Goal: Transaction & Acquisition: Purchase product/service

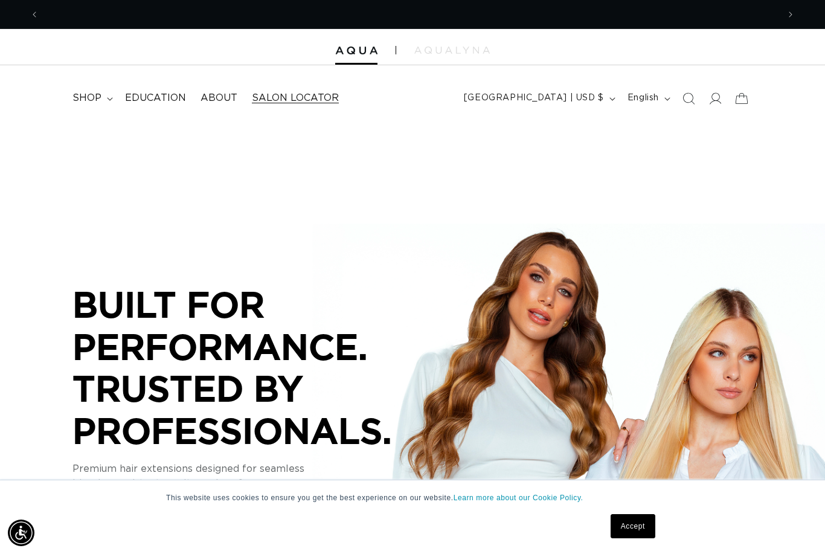
scroll to position [0, 739]
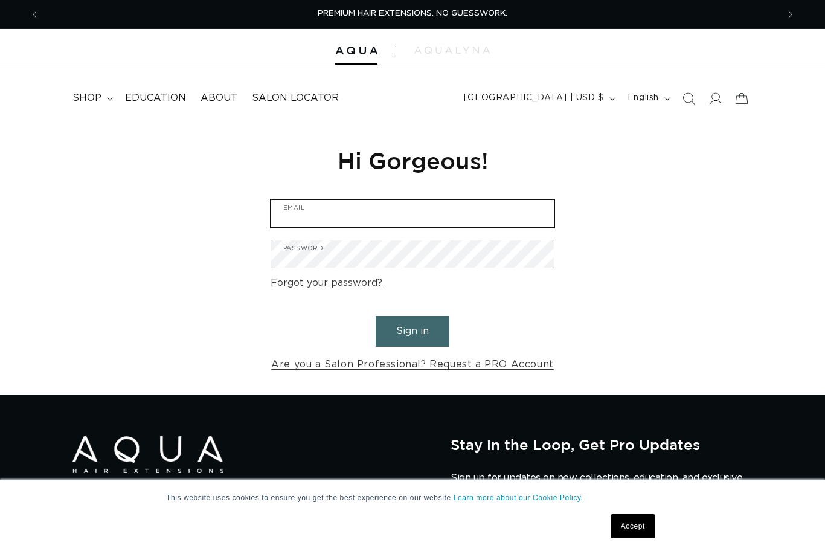
click at [431, 205] on input "Email" at bounding box center [412, 213] width 283 height 27
type input "katelynn.bronson@gmail.com"
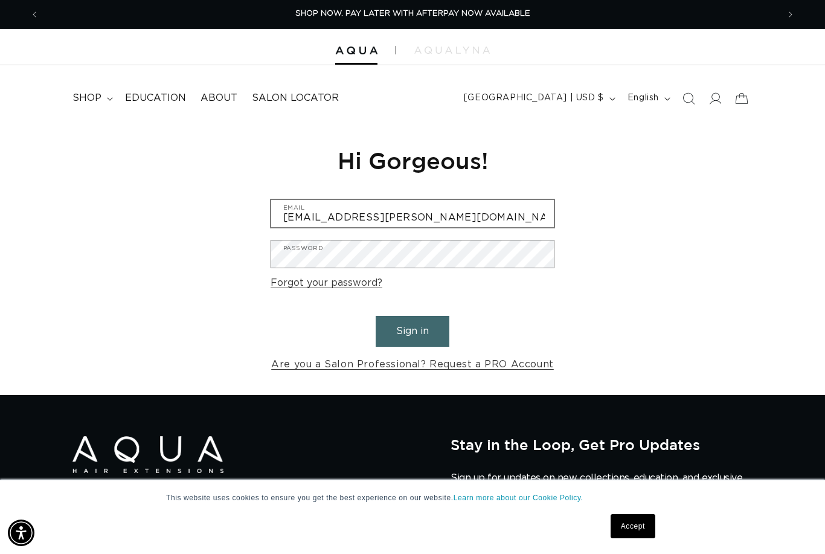
click at [413, 329] on button "Sign in" at bounding box center [413, 331] width 74 height 31
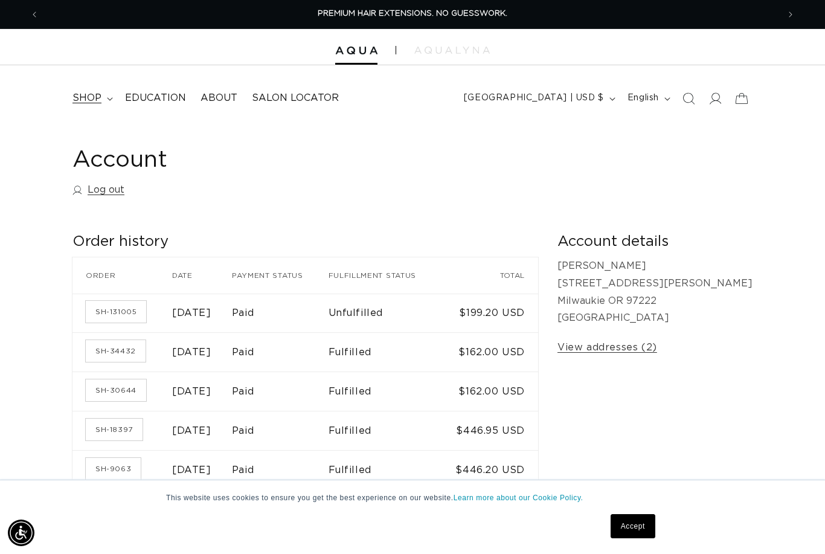
click at [89, 93] on span "shop" at bounding box center [86, 98] width 29 height 13
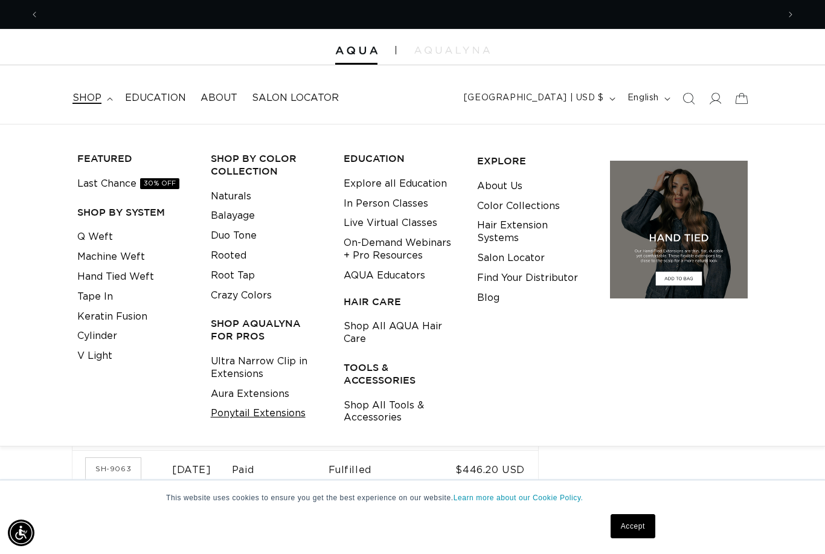
scroll to position [0, 1479]
click at [251, 362] on link "Ultra Narrow Clip in Extensions" at bounding box center [268, 368] width 115 height 33
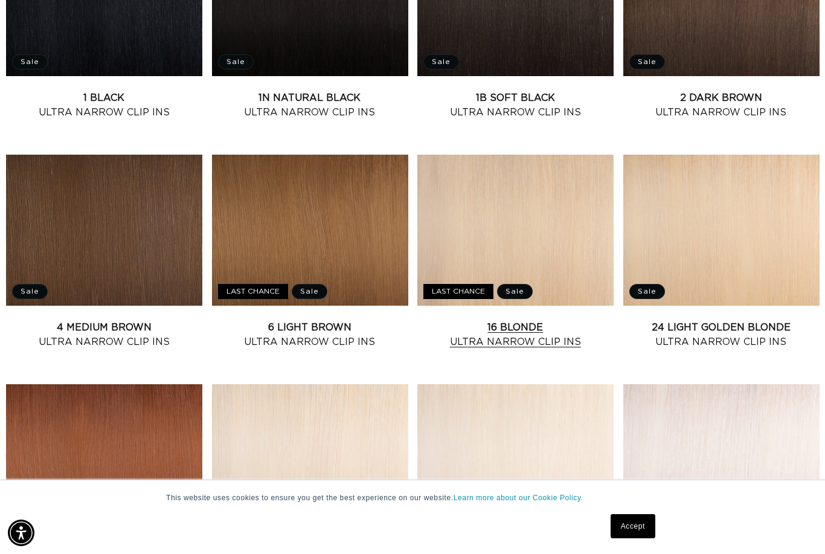
scroll to position [566, 0]
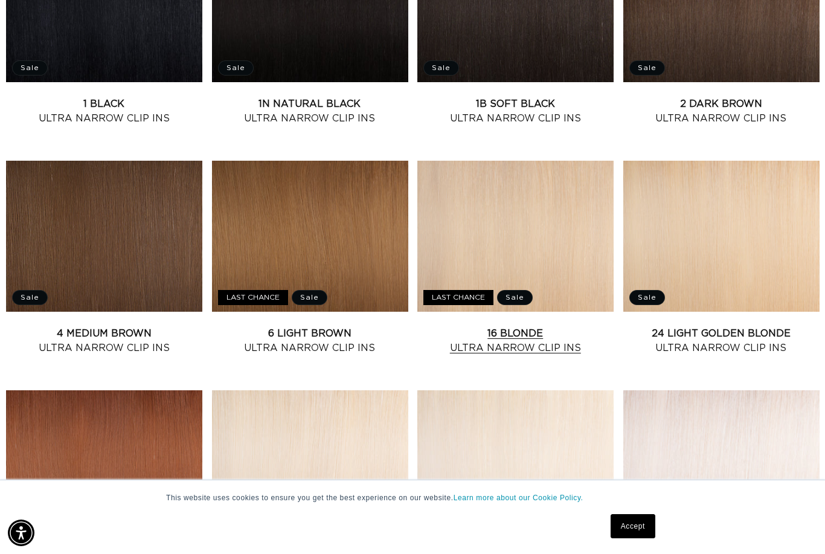
click at [544, 326] on link "16 Blonde Ultra Narrow Clip Ins" at bounding box center [515, 340] width 196 height 29
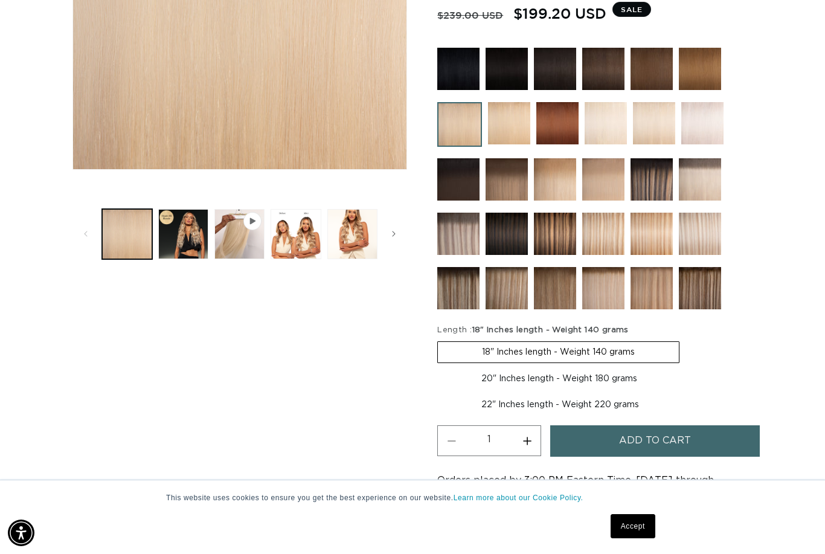
scroll to position [0, 739]
click at [626, 449] on span "Add to cart" at bounding box center [655, 440] width 72 height 31
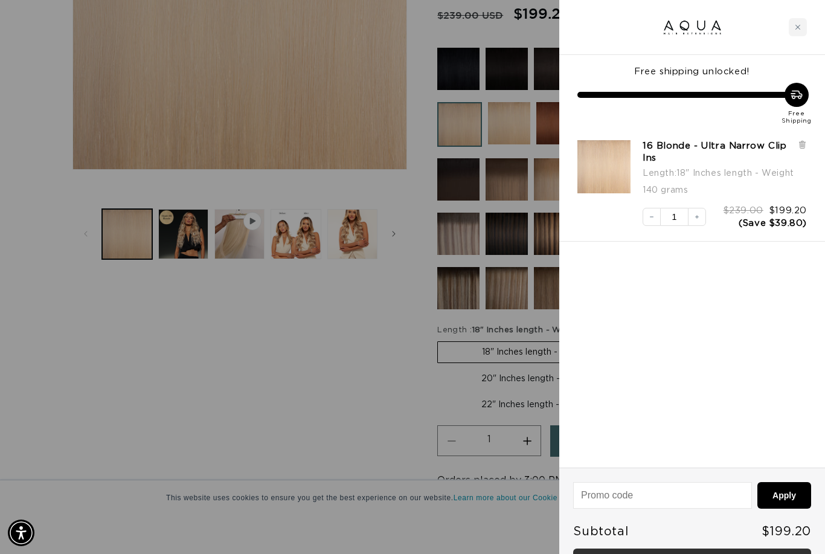
scroll to position [0, 1479]
click at [716, 553] on link "Checkout • $199.20" at bounding box center [692, 564] width 238 height 31
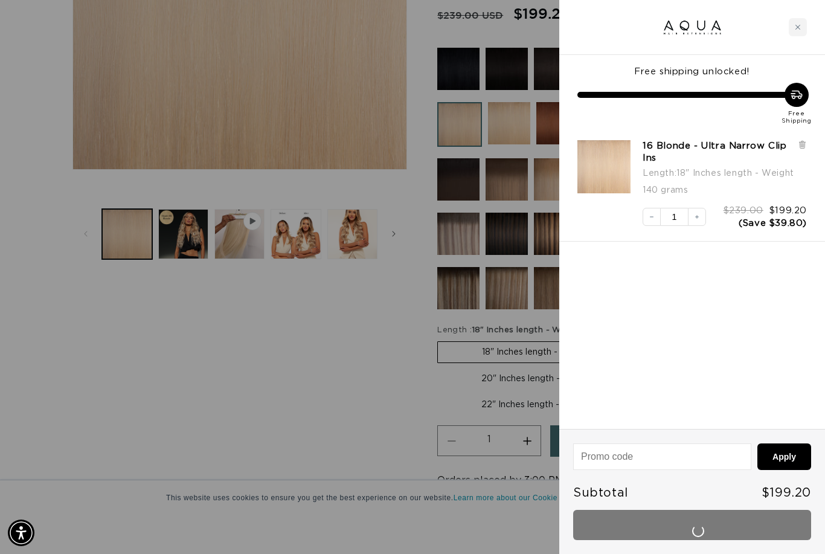
scroll to position [370, 0]
